Goal: Task Accomplishment & Management: Complete application form

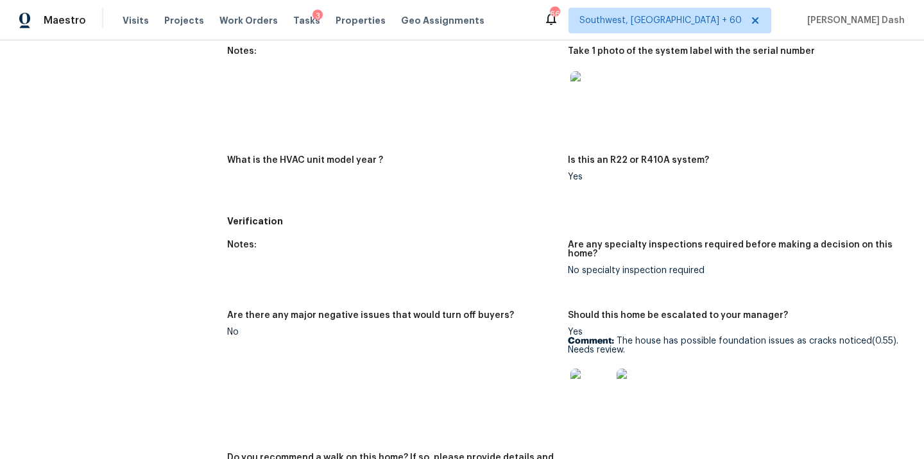
scroll to position [746, 0]
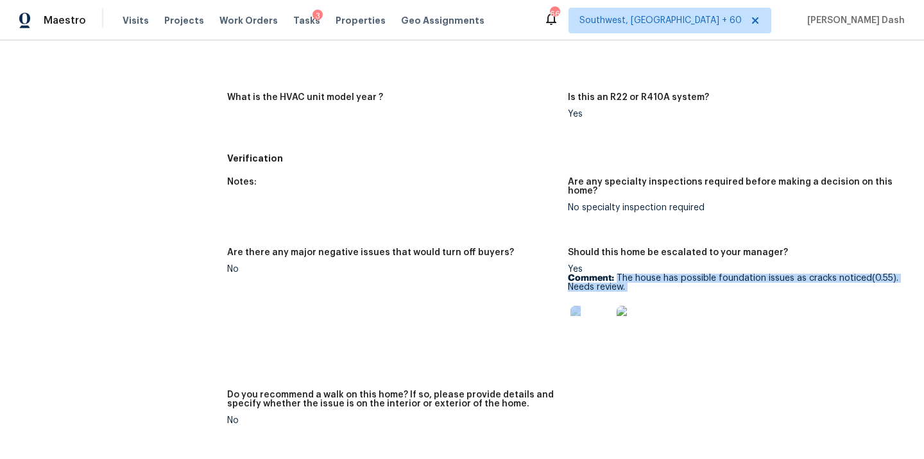
drag, startPoint x: 617, startPoint y: 277, endPoint x: 649, endPoint y: 305, distance: 41.8
click at [649, 305] on div "Yes Comment: The house has possible foundation issues as cracks noticed(0.55). …" at bounding box center [733, 310] width 330 height 90
click at [642, 295] on div "Yes Comment: The house has possible foundation issues as cracks noticed(0.55). …" at bounding box center [733, 310] width 330 height 90
drag, startPoint x: 617, startPoint y: 275, endPoint x: 637, endPoint y: 292, distance: 25.5
click at [637, 292] on div "Yes Comment: The house has possible foundation issues as cracks noticed(0.55). …" at bounding box center [733, 310] width 330 height 90
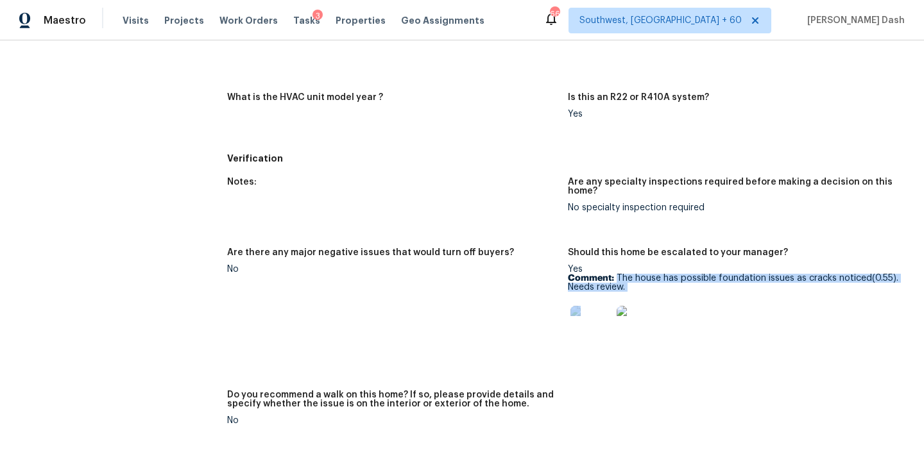
copy div "The house has possible foundation issues as cracks noticed(0.55). Needs review."
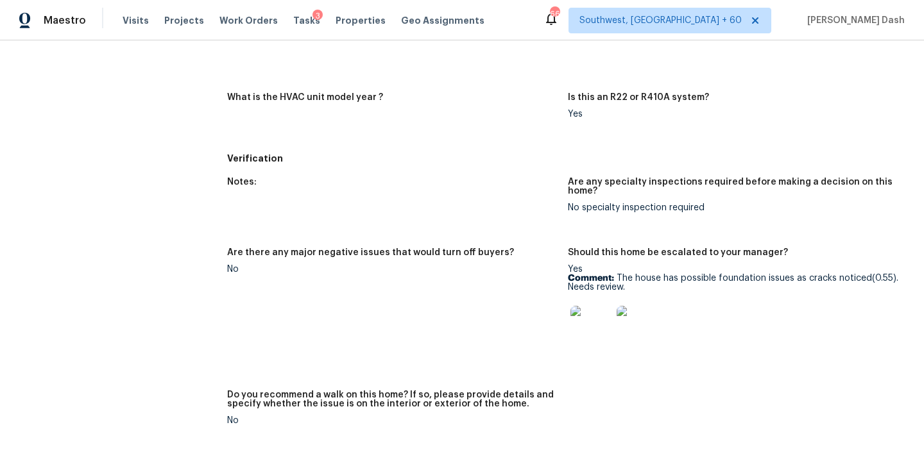
click at [630, 288] on p "Comment: The house has possible foundation issues as cracks noticed(0.55). Need…" at bounding box center [733, 283] width 330 height 18
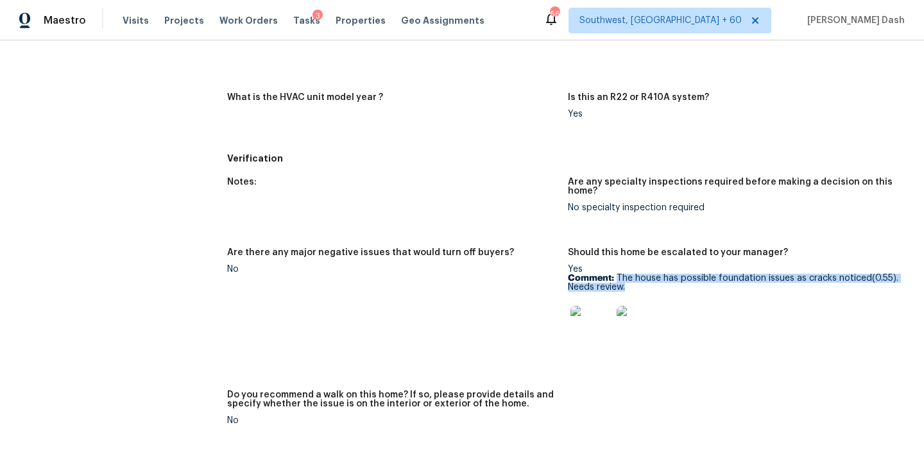
drag, startPoint x: 616, startPoint y: 276, endPoint x: 640, endPoint y: 289, distance: 27.3
click at [640, 289] on p "Comment: The house has possible foundation issues as cracks noticed(0.55). Need…" at bounding box center [733, 283] width 330 height 18
copy p "The house has possible foundation issues as cracks noticed(0.55). Needs review."
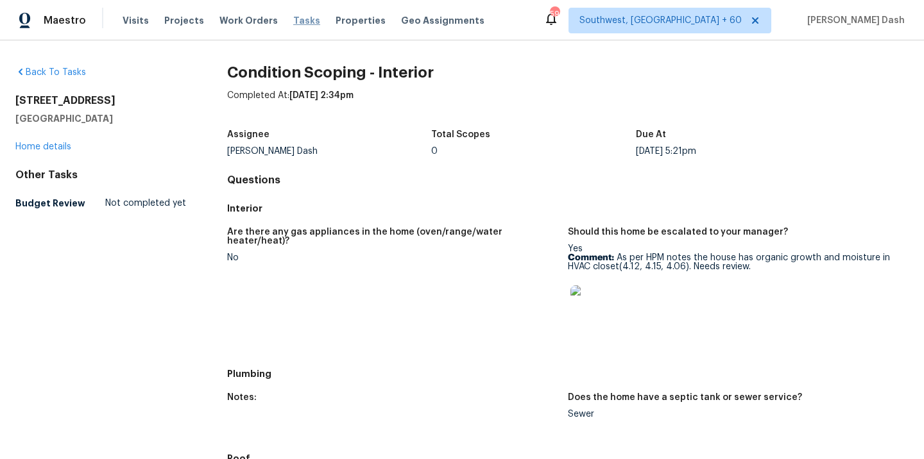
click at [302, 21] on span "Tasks" at bounding box center [306, 20] width 27 height 9
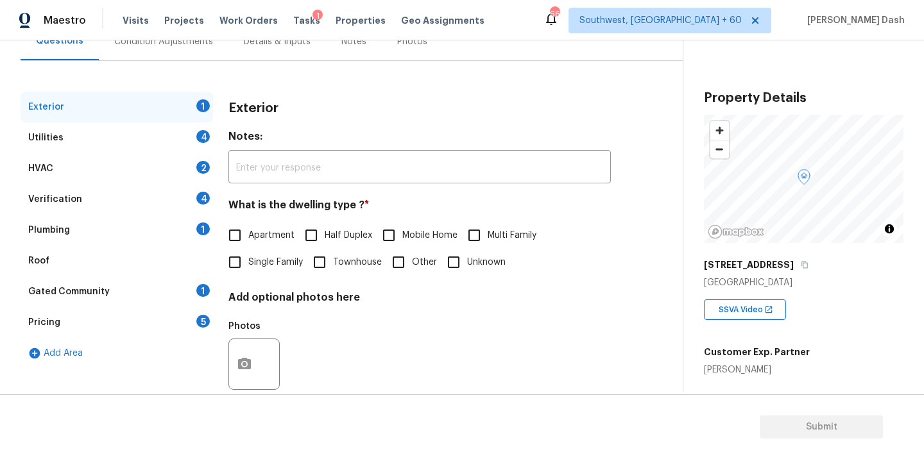
scroll to position [159, 0]
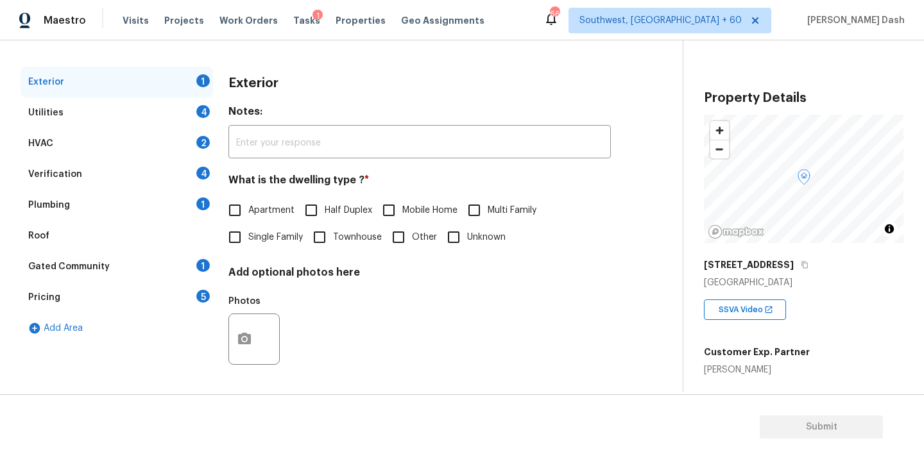
click at [262, 234] on span "Single Family" at bounding box center [275, 237] width 55 height 13
click at [248, 234] on input "Single Family" at bounding box center [234, 237] width 27 height 27
checkbox input "true"
drag, startPoint x: 198, startPoint y: 101, endPoint x: 198, endPoint y: 108, distance: 7.1
click at [198, 101] on div "Utilities 4" at bounding box center [117, 113] width 193 height 31
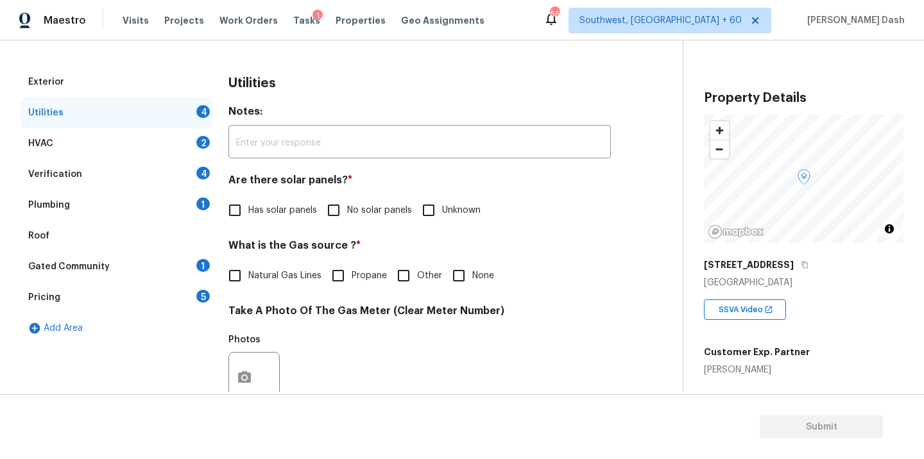
click at [370, 192] on div "Are there solar panels? * Has solar panels No solar panels Unknown" at bounding box center [419, 199] width 382 height 50
click at [344, 214] on input "No solar panels" at bounding box center [333, 210] width 27 height 27
checkbox input "true"
click at [406, 288] on input "Other" at bounding box center [403, 275] width 27 height 27
checkbox input "true"
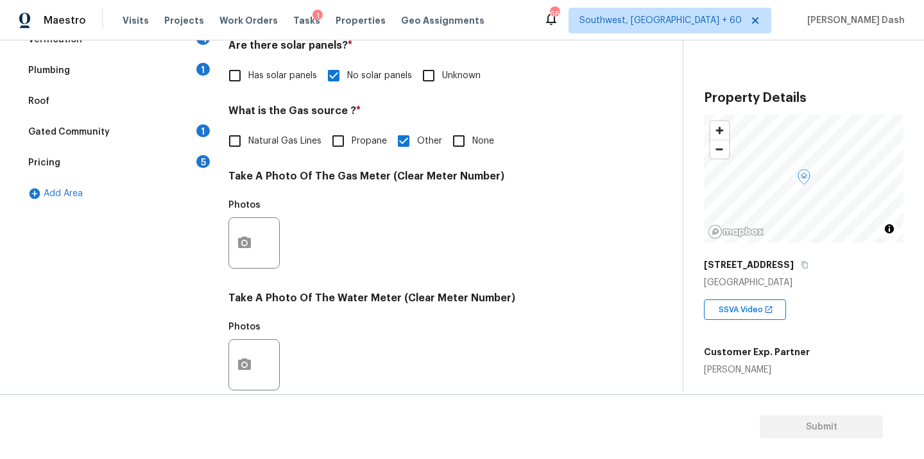
scroll to position [506, 0]
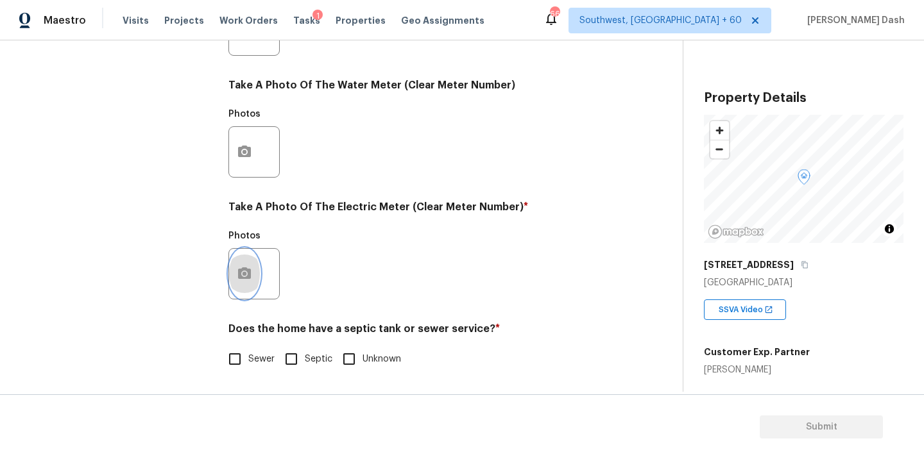
click at [245, 262] on button "button" at bounding box center [244, 274] width 31 height 50
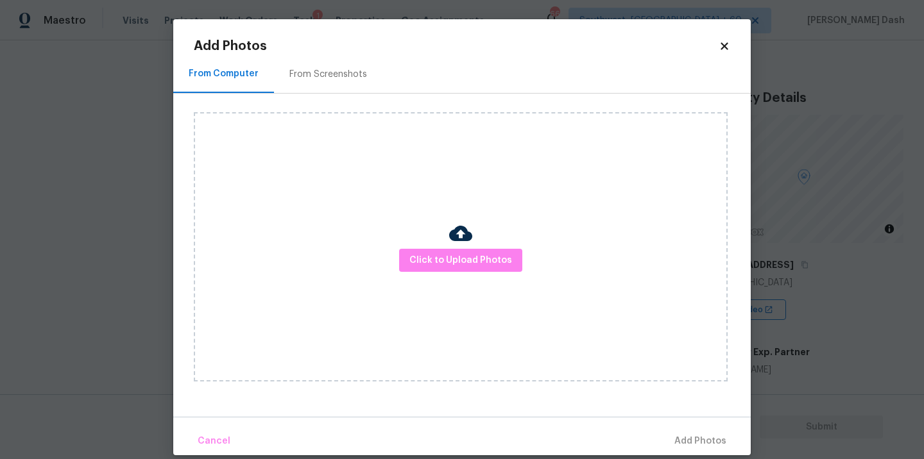
click at [435, 275] on div "Click to Upload Photos" at bounding box center [461, 247] width 534 height 270
click at [435, 269] on button "Click to Upload Photos" at bounding box center [460, 261] width 123 height 24
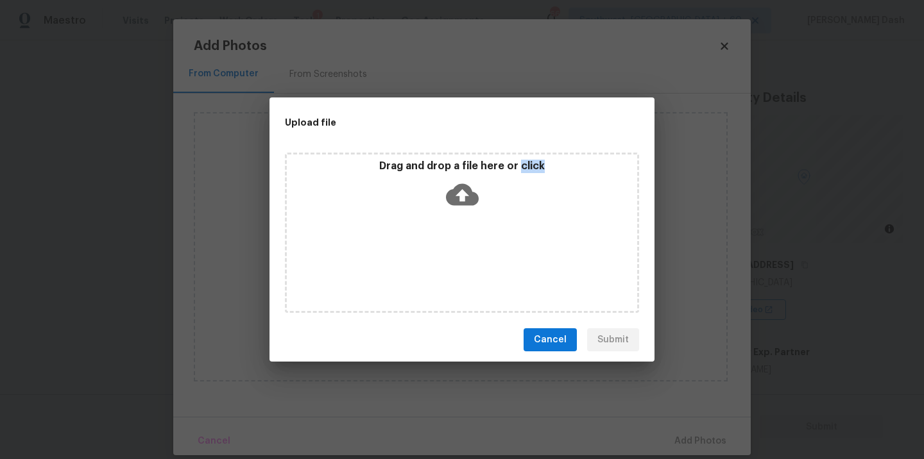
click at [435, 269] on div "Drag and drop a file here or click" at bounding box center [462, 233] width 354 height 160
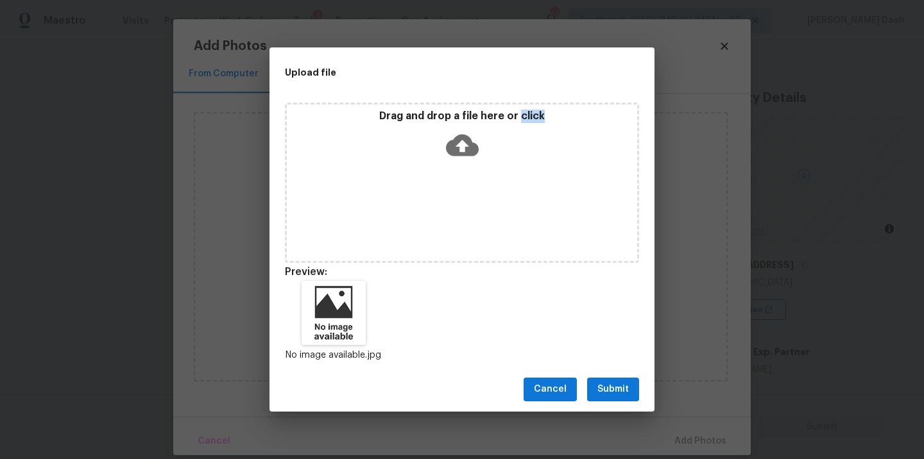
drag, startPoint x: 596, startPoint y: 381, endPoint x: 602, endPoint y: 390, distance: 10.1
click at [596, 381] on button "Submit" at bounding box center [613, 390] width 52 height 24
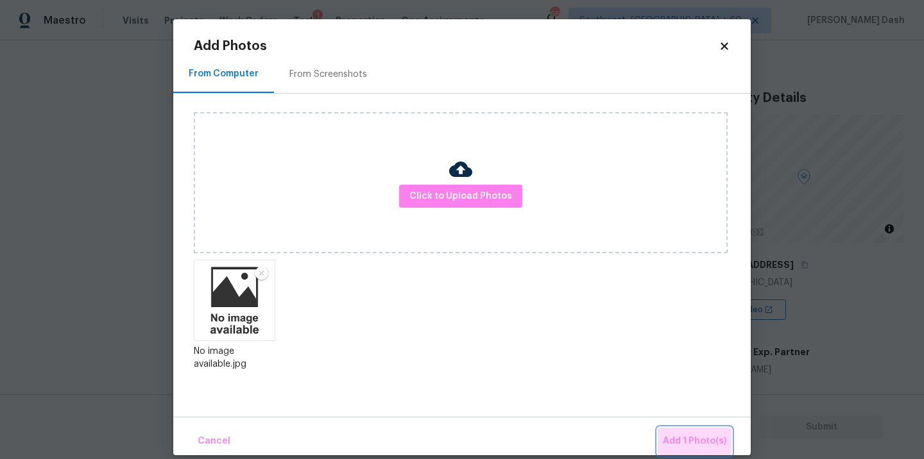
click at [667, 430] on button "Add 1 Photo(s)" at bounding box center [695, 442] width 74 height 28
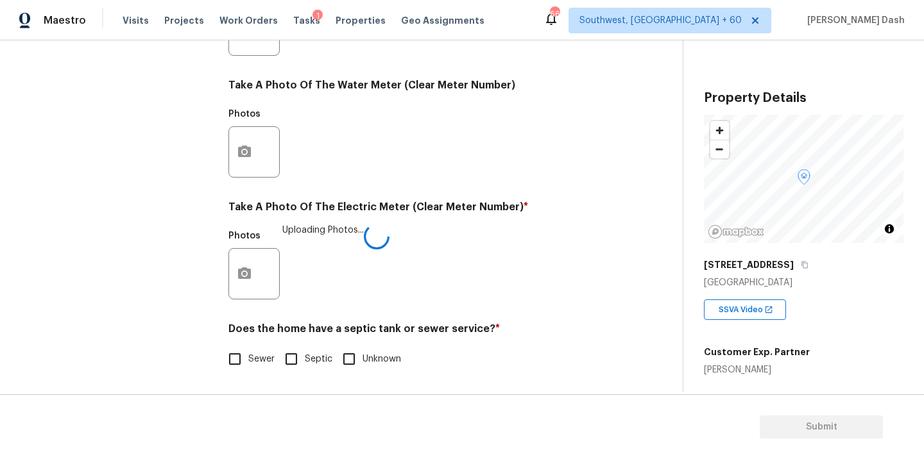
click at [245, 357] on input "Sewer" at bounding box center [234, 359] width 27 height 27
checkbox input "true"
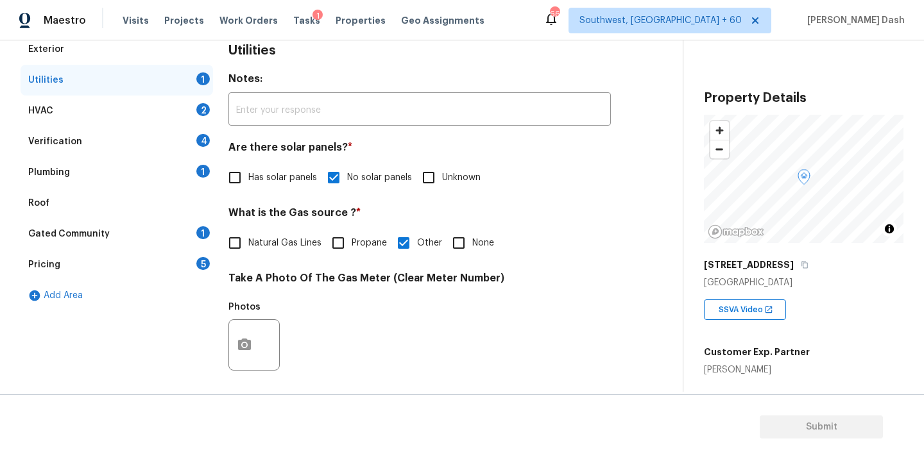
scroll to position [186, 0]
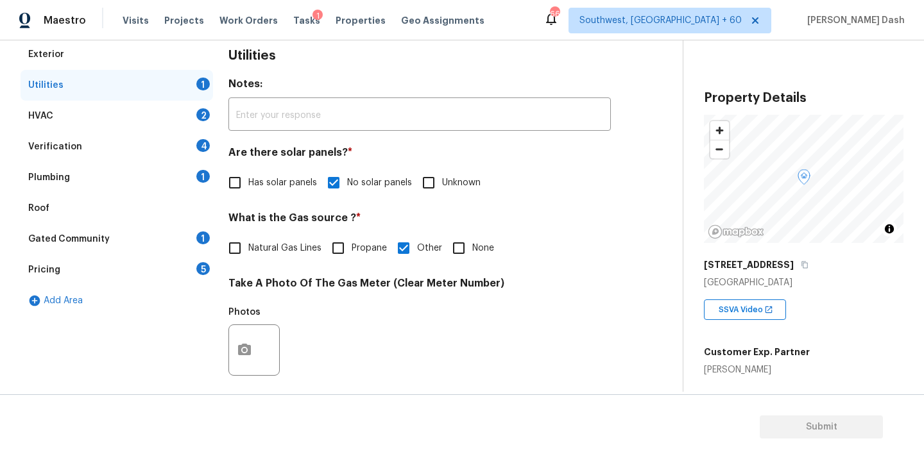
click at [175, 116] on div "HVAC 2" at bounding box center [117, 116] width 193 height 31
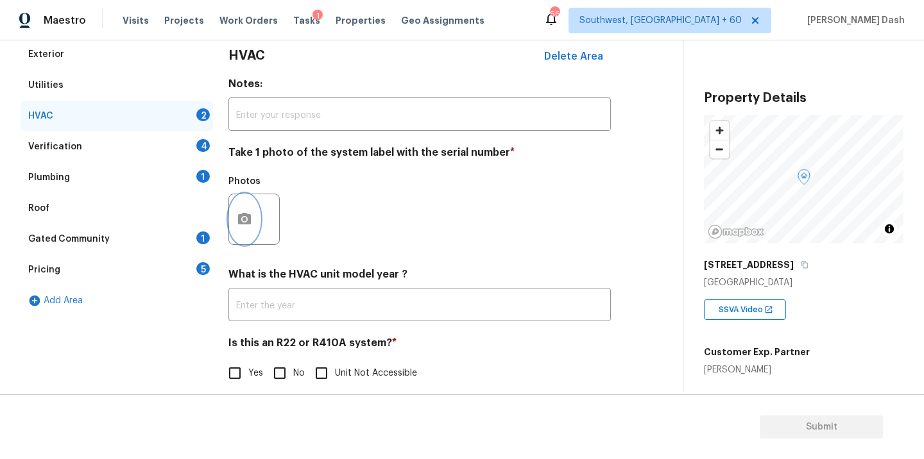
click at [254, 210] on button "button" at bounding box center [244, 219] width 31 height 50
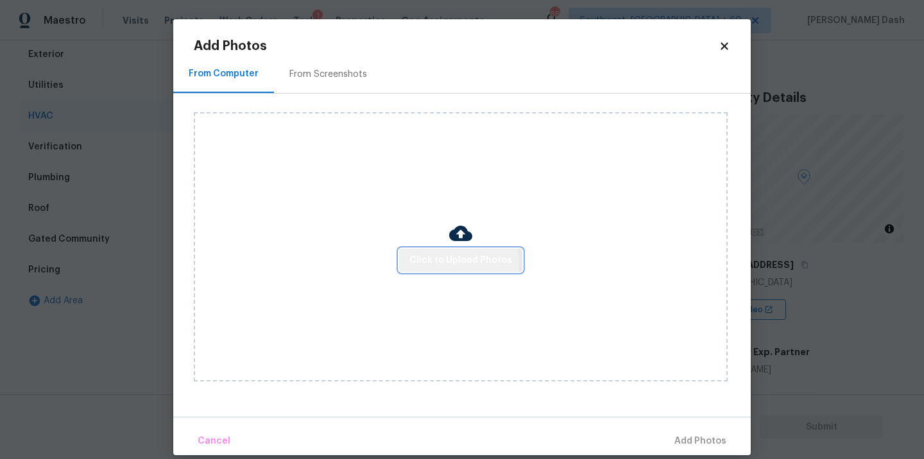
click at [452, 265] on span "Click to Upload Photos" at bounding box center [460, 261] width 103 height 16
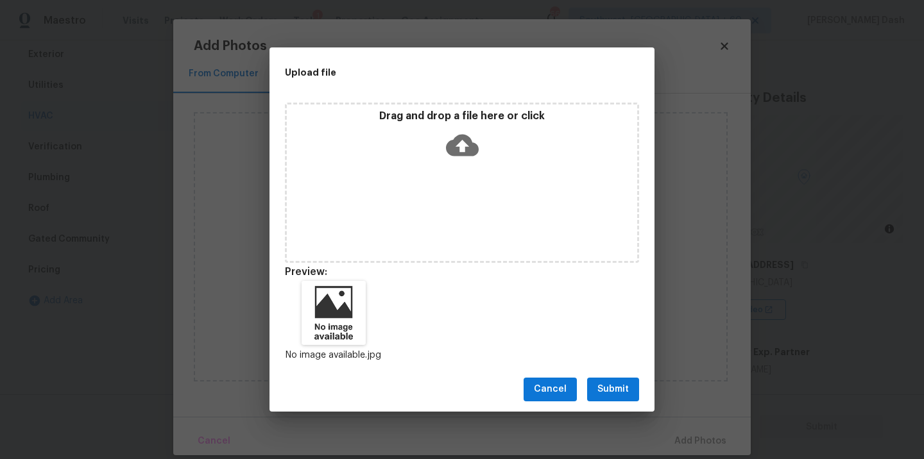
click at [618, 394] on span "Submit" at bounding box center [612, 390] width 31 height 16
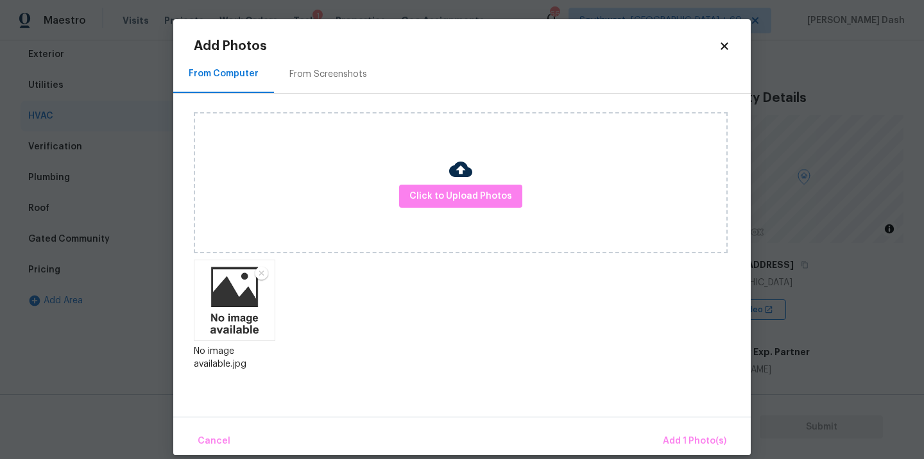
click at [679, 425] on div "Cancel Add 1 Photo(s)" at bounding box center [462, 436] width 578 height 39
click at [679, 436] on span "Add 1 Photo(s)" at bounding box center [695, 442] width 64 height 16
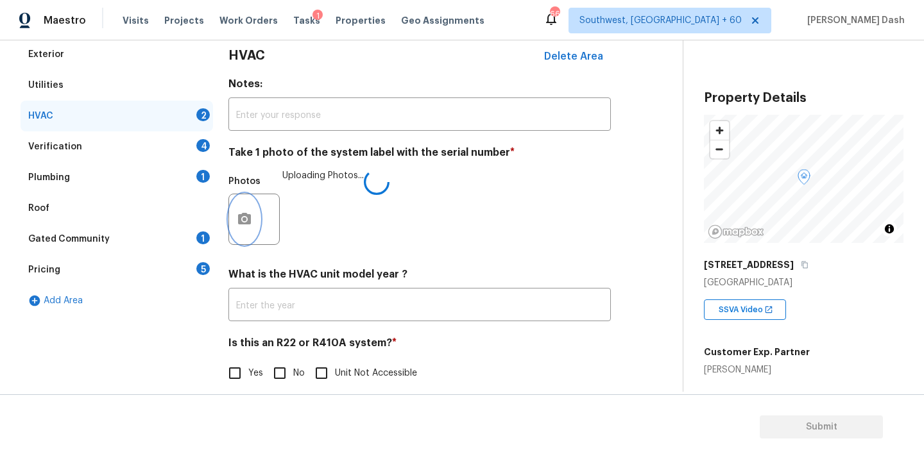
scroll to position [201, 0]
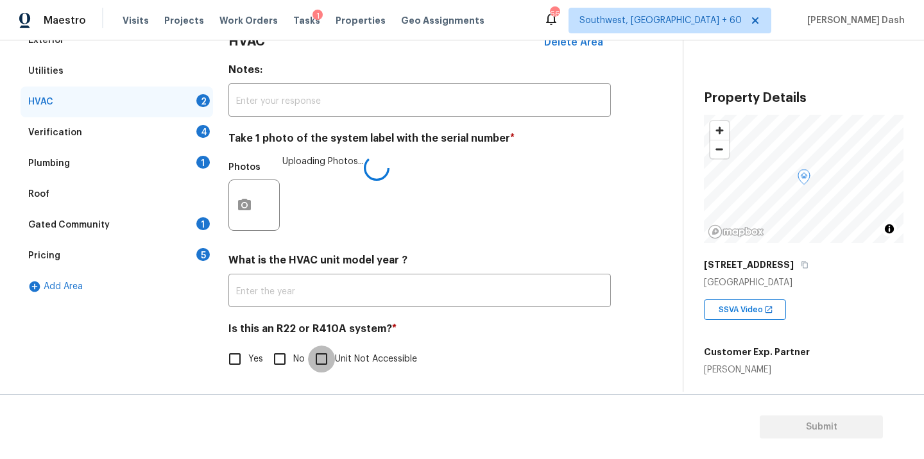
click at [320, 347] on input "Unit Not Accessible" at bounding box center [321, 359] width 27 height 27
checkbox input "true"
click at [180, 127] on div "Verification 4" at bounding box center [117, 132] width 193 height 31
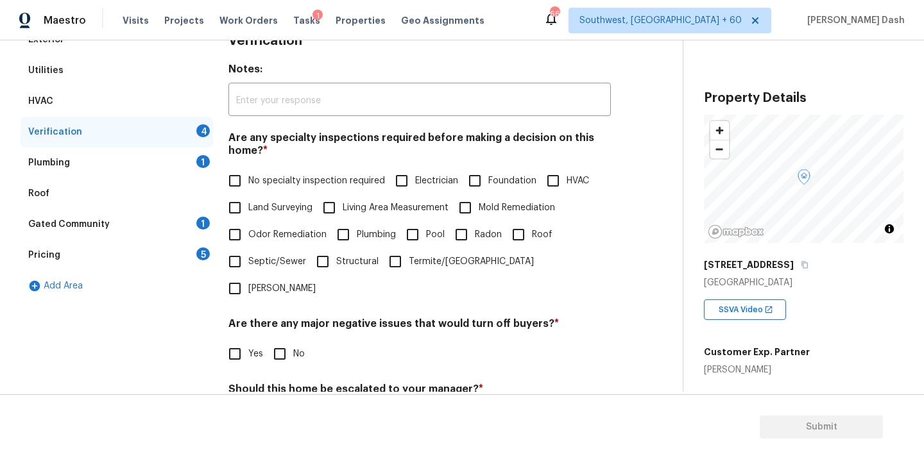
drag, startPoint x: 251, startPoint y: 184, endPoint x: 250, endPoint y: 196, distance: 12.2
click at [250, 184] on span "No specialty inspection required" at bounding box center [316, 181] width 137 height 13
click at [248, 184] on input "No specialty inspection required" at bounding box center [234, 180] width 27 height 27
checkbox input "true"
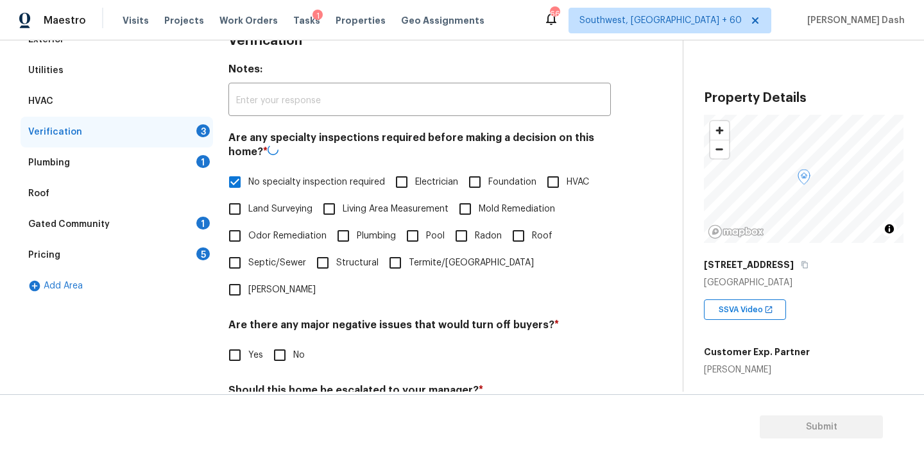
click at [271, 342] on input "No" at bounding box center [279, 355] width 27 height 27
checkbox input "true"
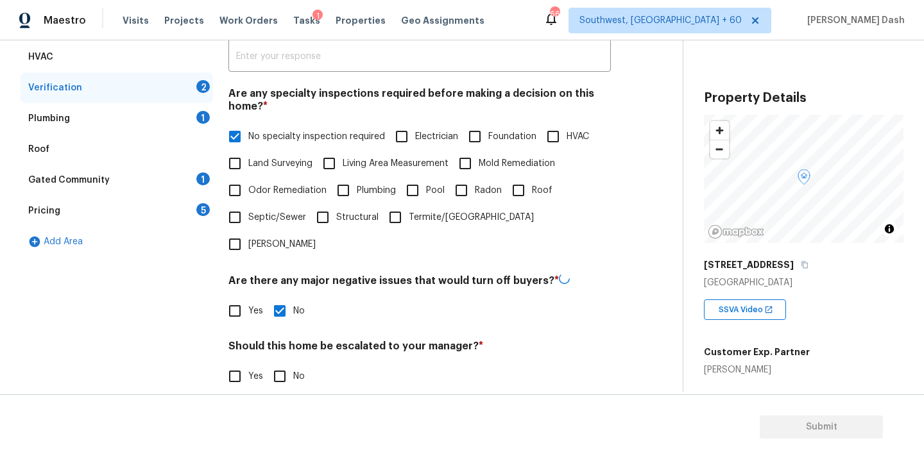
scroll to position [289, 0]
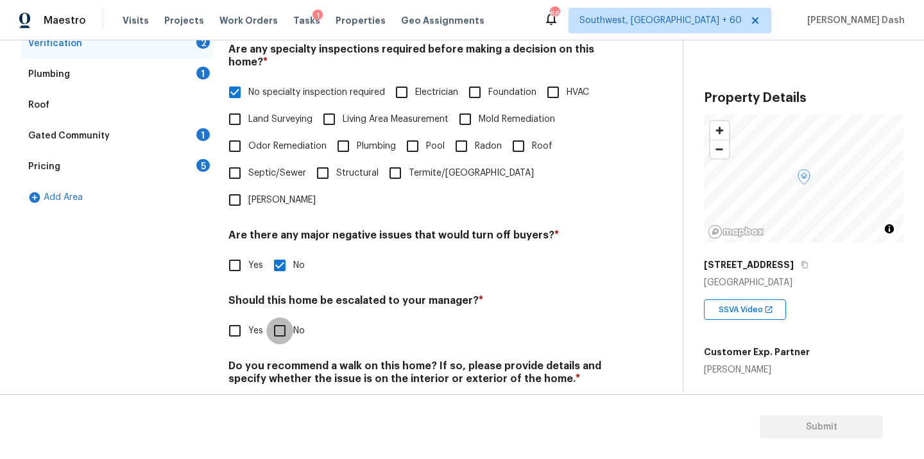
click at [280, 318] on input "No" at bounding box center [279, 331] width 27 height 27
checkbox input "true"
click at [280, 397] on input "No" at bounding box center [279, 410] width 27 height 27
checkbox input "true"
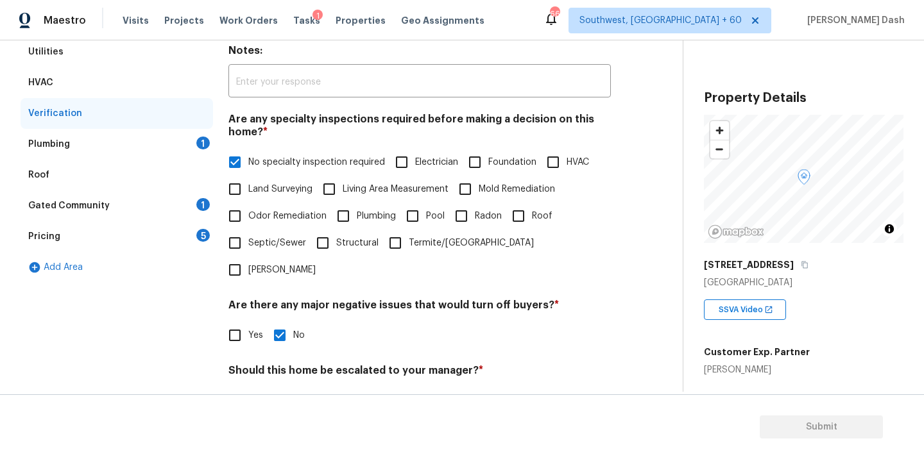
click at [178, 151] on div "Plumbing 1" at bounding box center [117, 144] width 193 height 31
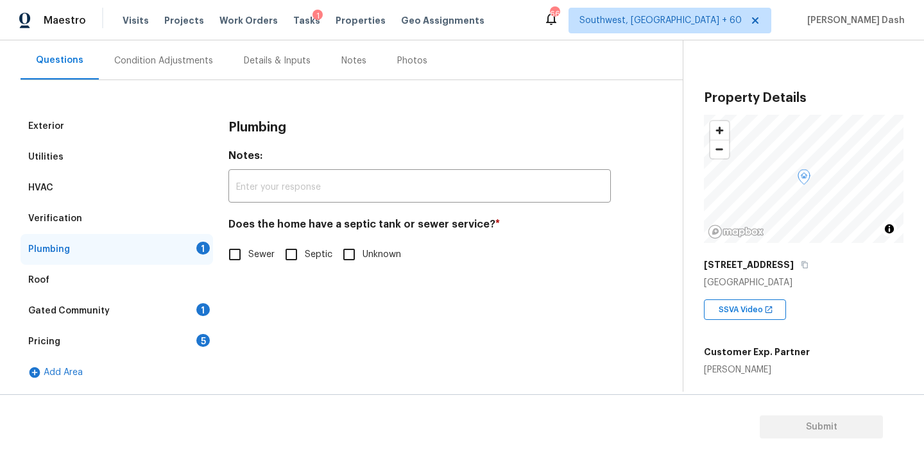
click at [243, 259] on input "Sewer" at bounding box center [234, 254] width 27 height 27
drag, startPoint x: 243, startPoint y: 259, endPoint x: 200, endPoint y: 303, distance: 61.7
click at [243, 259] on input "Sewer" at bounding box center [234, 256] width 27 height 27
checkbox input "false"
click at [200, 303] on div "Gated Community 1" at bounding box center [117, 311] width 193 height 31
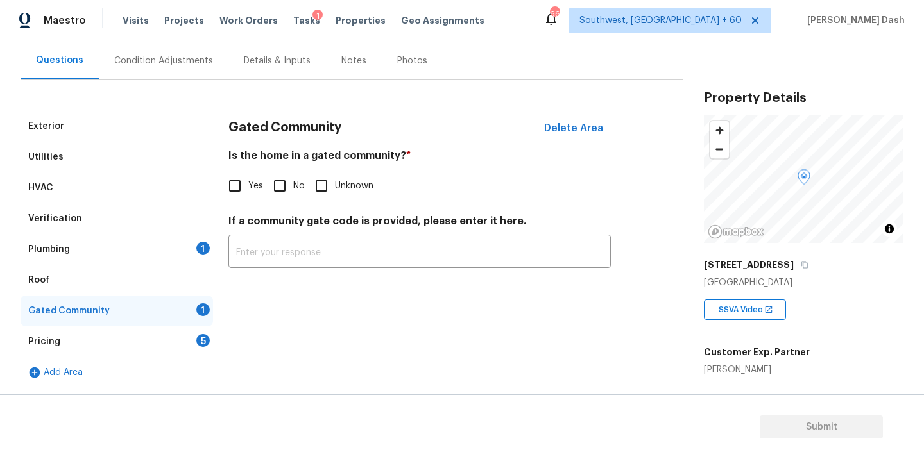
click at [190, 253] on div "Plumbing 1" at bounding box center [117, 249] width 193 height 31
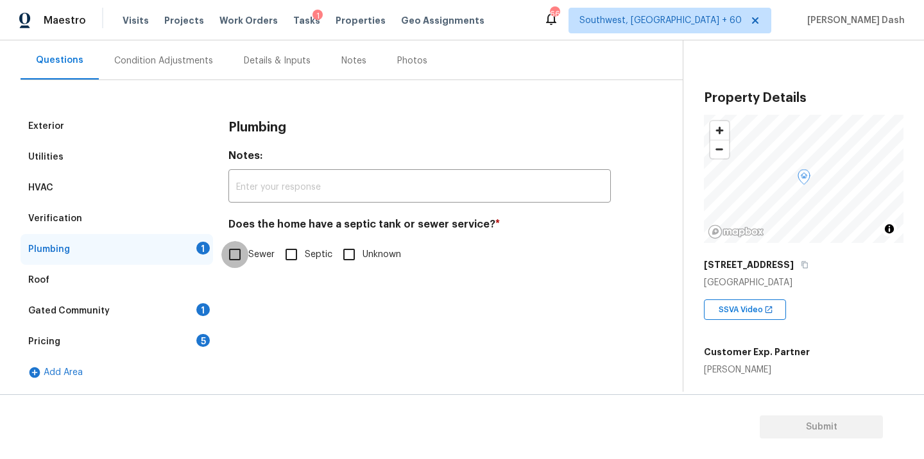
click at [240, 257] on input "Sewer" at bounding box center [234, 254] width 27 height 27
checkbox input "true"
click at [192, 314] on div "Gated Community 1" at bounding box center [117, 311] width 193 height 31
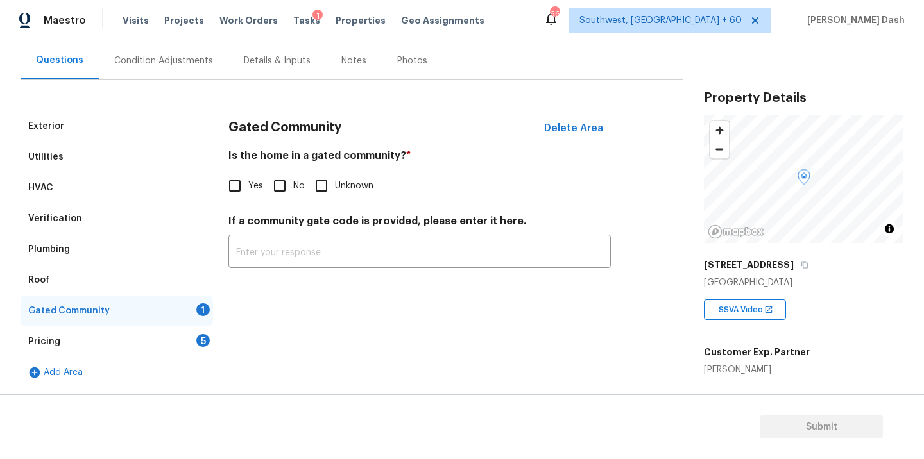
click at [234, 184] on input "Yes" at bounding box center [234, 186] width 27 height 27
checkbox input "true"
click at [193, 340] on div "Pricing 5" at bounding box center [117, 342] width 193 height 31
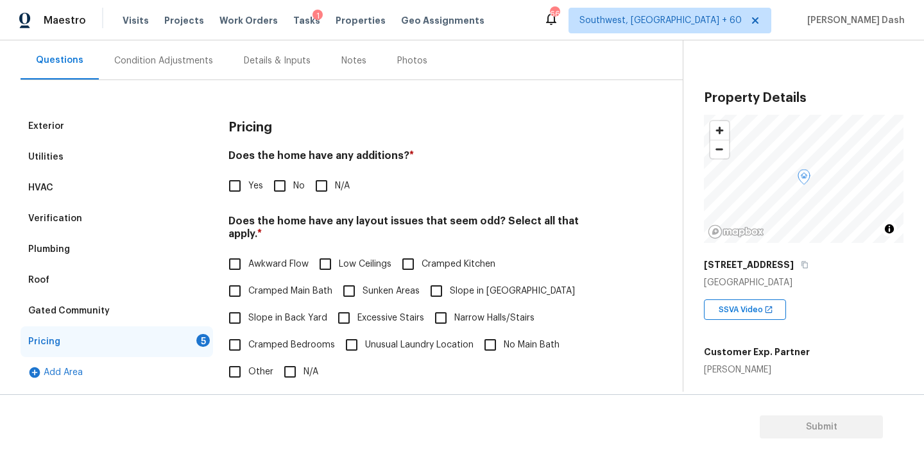
click at [275, 189] on input "No" at bounding box center [279, 186] width 27 height 27
checkbox input "true"
click at [286, 362] on input "N/A" at bounding box center [290, 373] width 27 height 27
checkbox input "true"
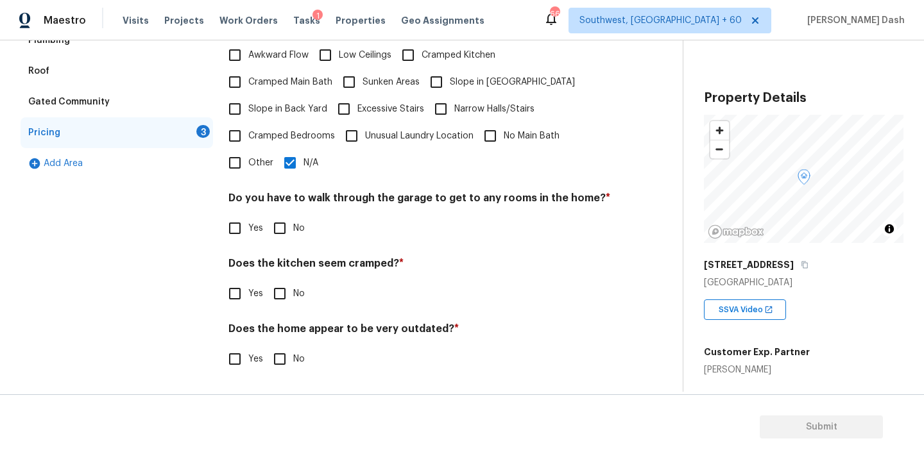
scroll to position [311, 0]
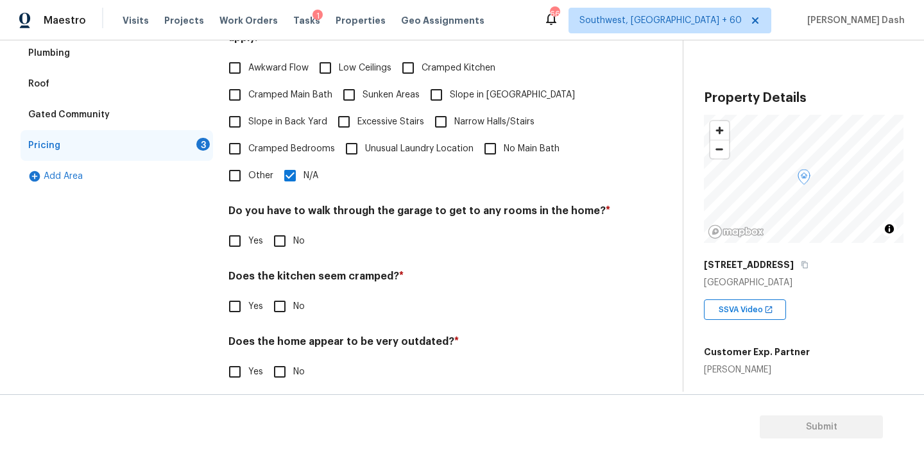
click at [279, 248] on div "Pricing Does the home have any additions? * Yes No N/A Does the home have any l…" at bounding box center [419, 158] width 382 height 486
click at [279, 239] on input "No" at bounding box center [279, 241] width 27 height 27
checkbox input "true"
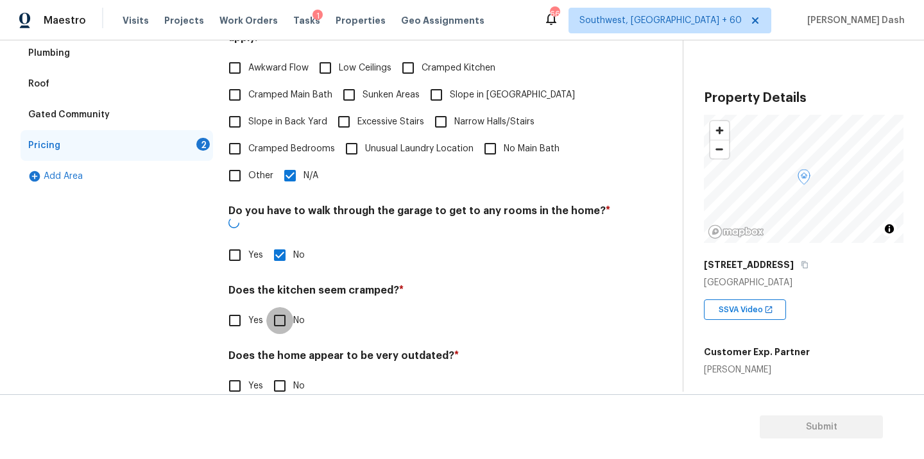
click at [279, 307] on input "No" at bounding box center [279, 320] width 27 height 27
checkbox input "true"
click at [279, 374] on input "No" at bounding box center [279, 387] width 27 height 27
checkbox input "true"
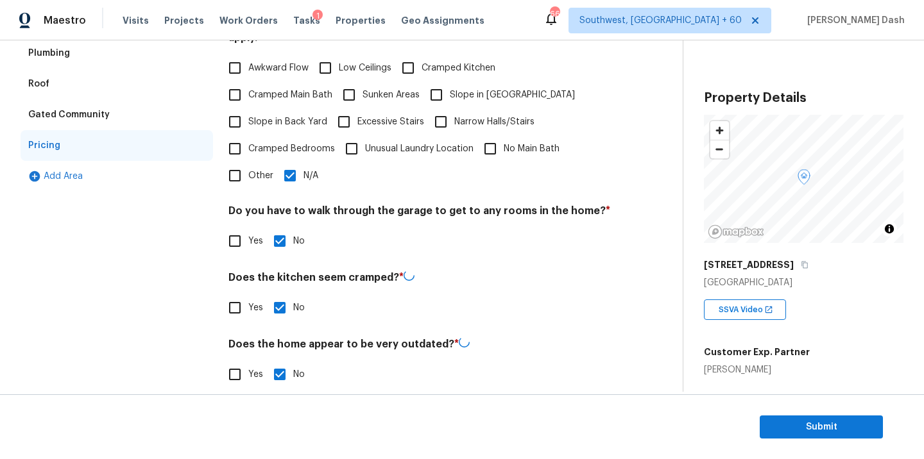
click at [198, 289] on div "Exterior Utilities HVAC Verification Plumbing Roof Gated Community Pricing Add …" at bounding box center [117, 159] width 193 height 489
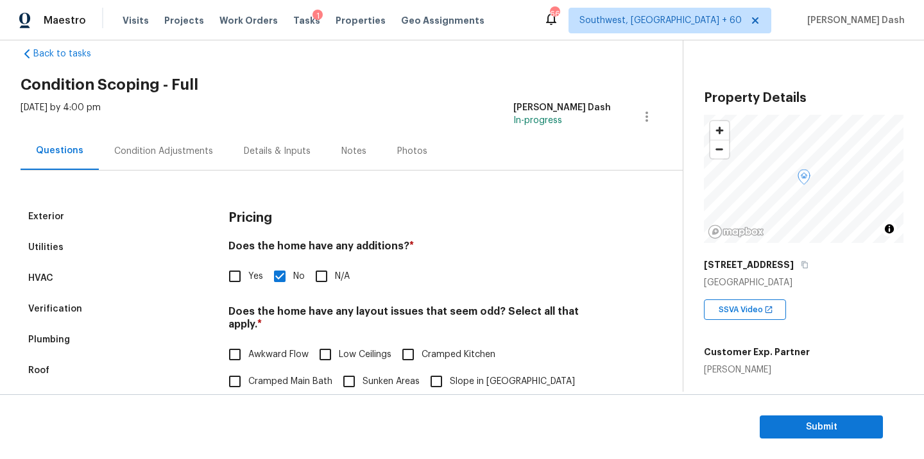
click at [175, 158] on div "Condition Adjustments" at bounding box center [164, 151] width 130 height 38
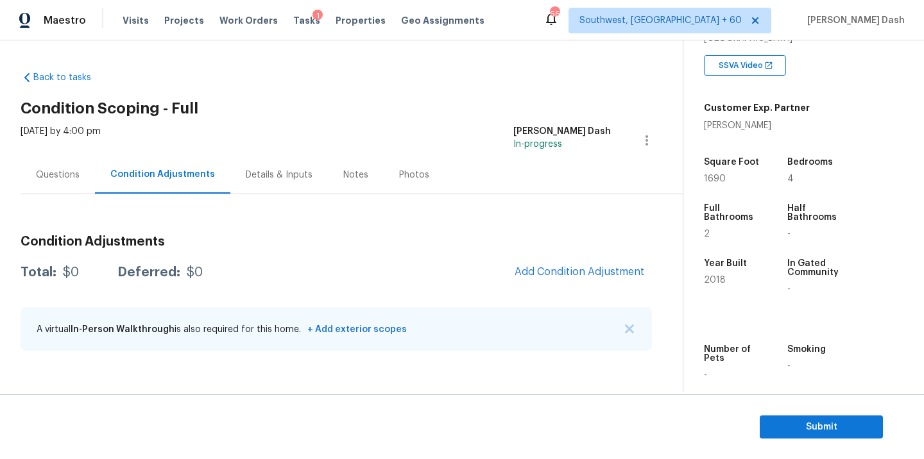
scroll to position [281, 0]
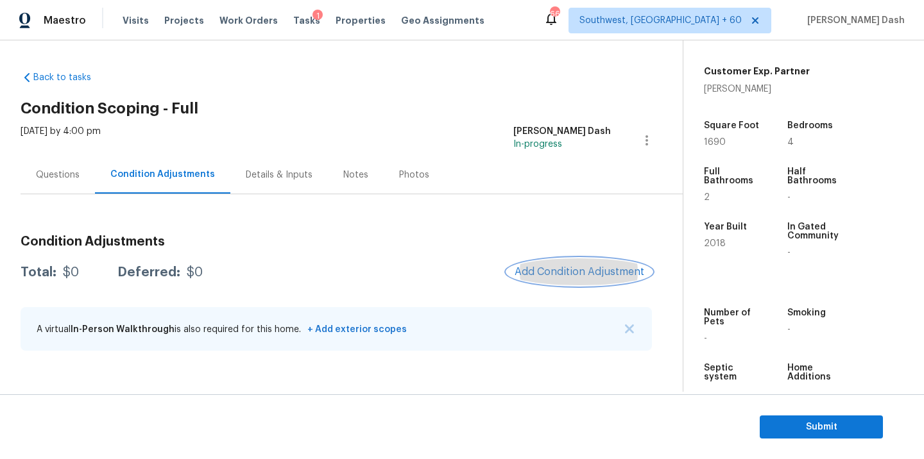
click at [605, 273] on span "Add Condition Adjustment" at bounding box center [580, 272] width 130 height 12
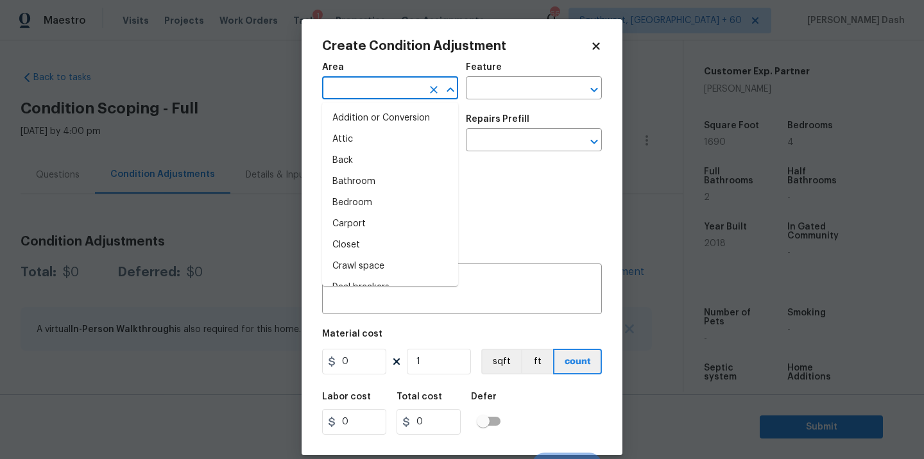
click at [392, 86] on input "text" at bounding box center [372, 90] width 100 height 20
type input "ex"
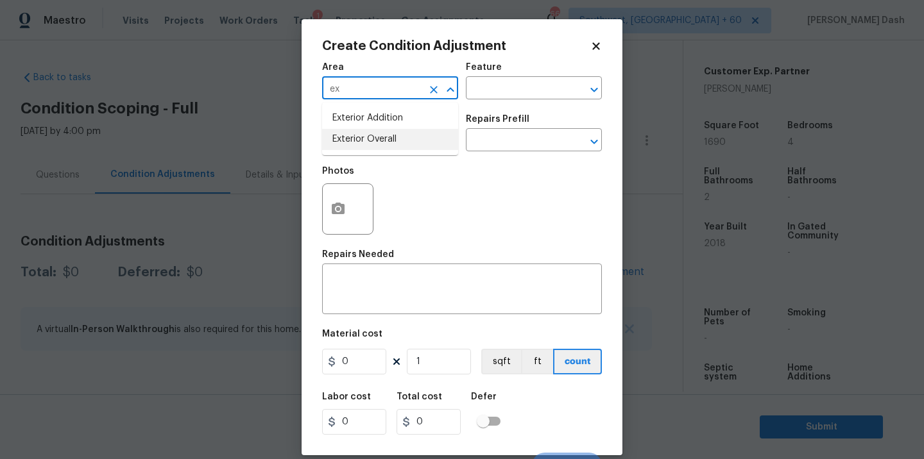
click at [378, 134] on li "Exterior Overall" at bounding box center [390, 139] width 136 height 21
type input "Exterior Overall"
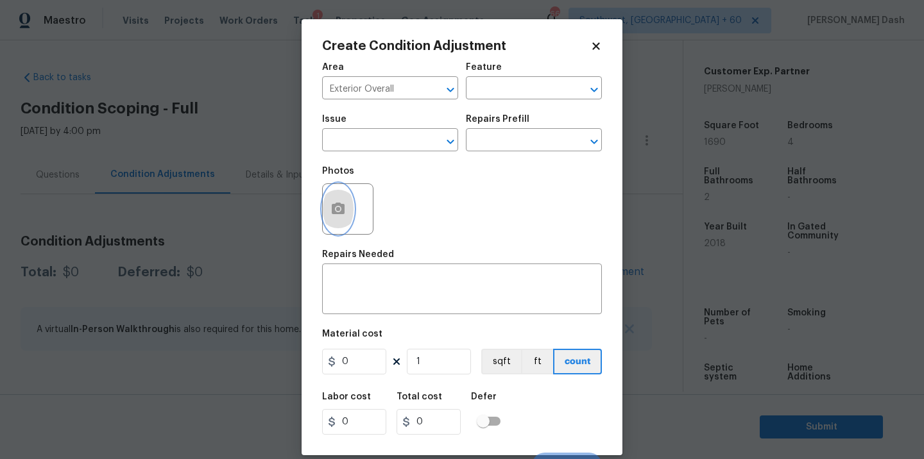
click at [342, 202] on button "button" at bounding box center [338, 209] width 31 height 50
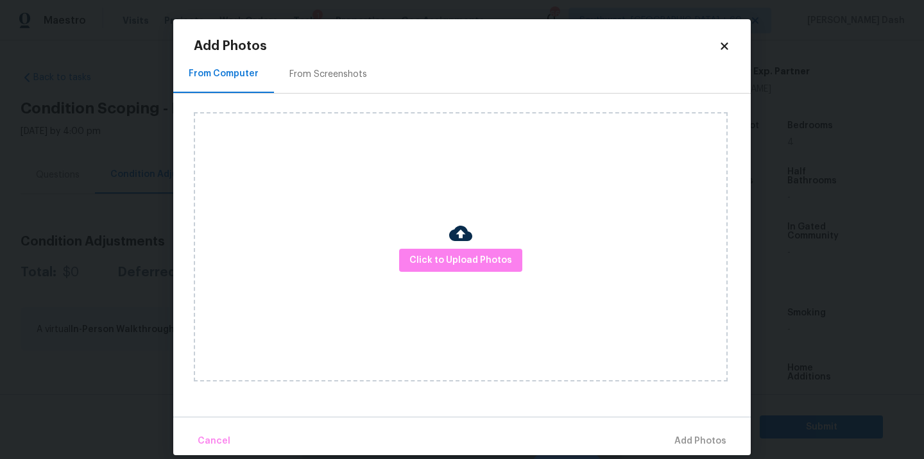
click at [464, 243] on img at bounding box center [460, 233] width 23 height 23
click at [465, 255] on span "Click to Upload Photos" at bounding box center [460, 261] width 103 height 16
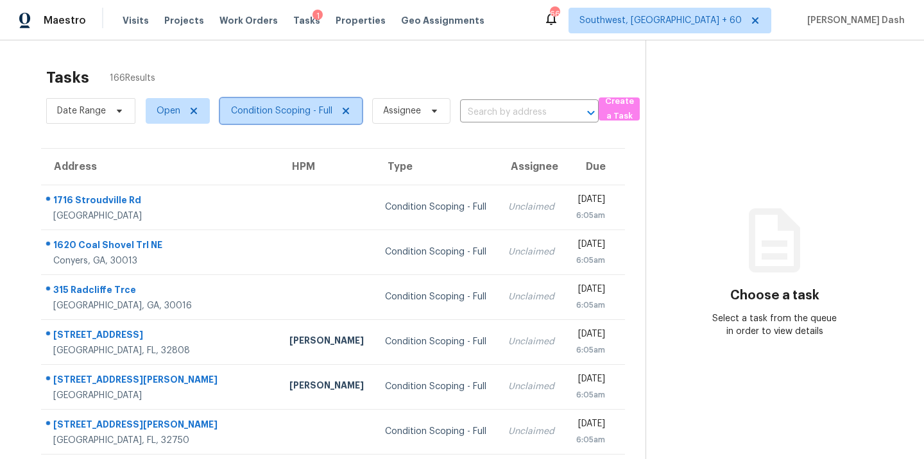
click at [279, 117] on span "Condition Scoping - Full" at bounding box center [281, 111] width 101 height 13
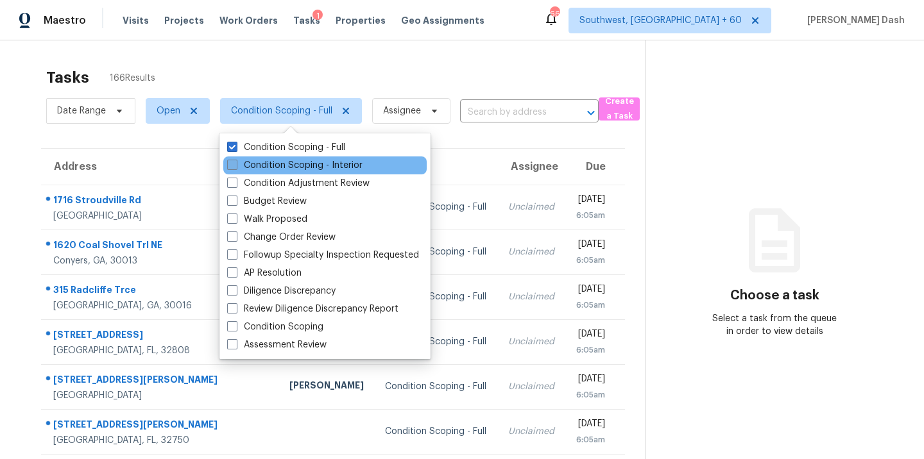
click at [294, 167] on label "Condition Scoping - Interior" at bounding box center [294, 165] width 135 height 13
click at [236, 167] on input "Condition Scoping - Interior" at bounding box center [231, 163] width 8 height 8
checkbox input "true"
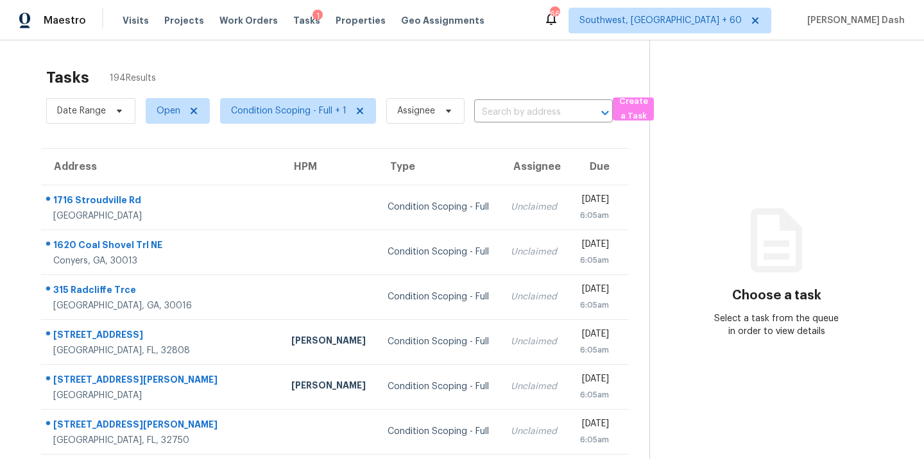
click at [293, 80] on div "Tasks 194 Results" at bounding box center [347, 77] width 603 height 33
